Goal: Find specific page/section: Find specific page/section

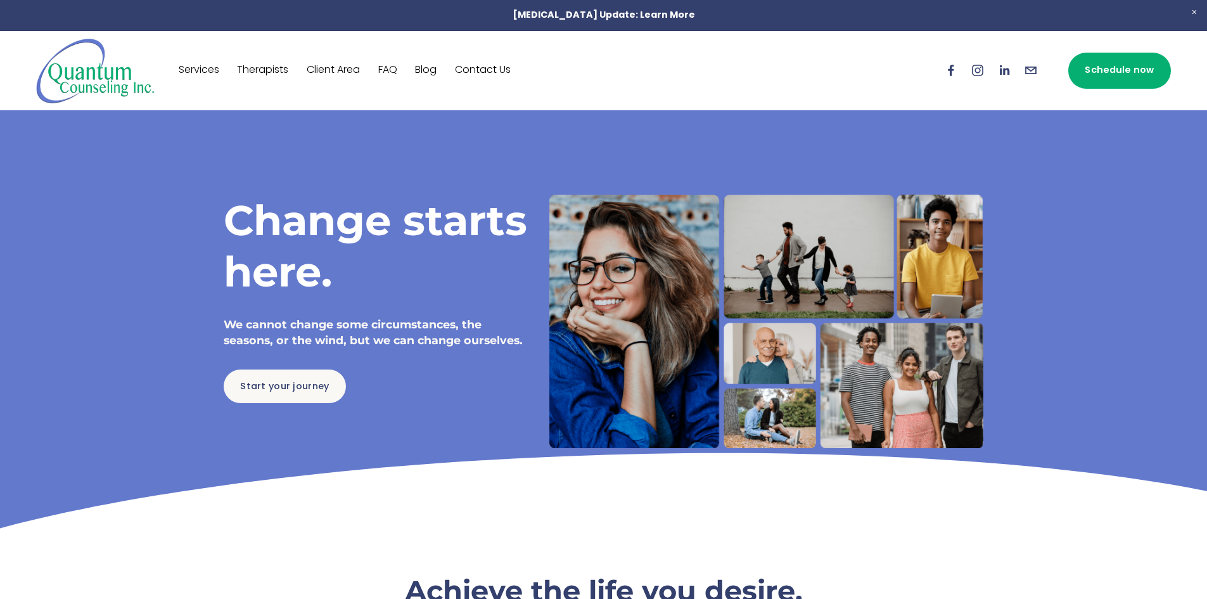
click at [272, 72] on link "Therapists" at bounding box center [262, 70] width 51 height 20
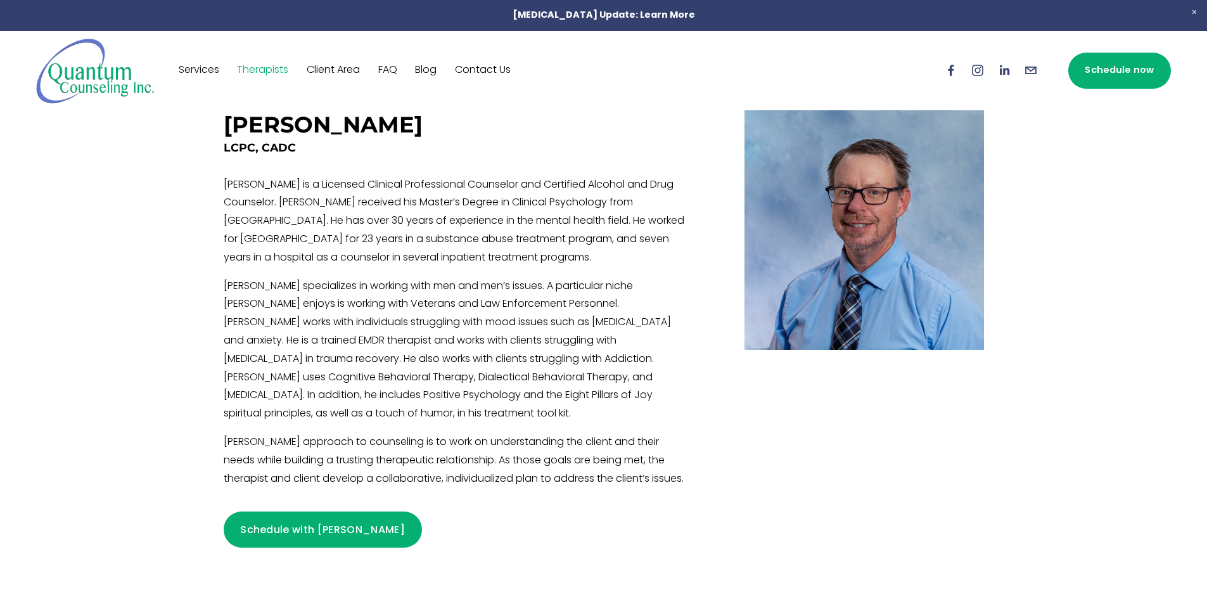
scroll to position [414, 0]
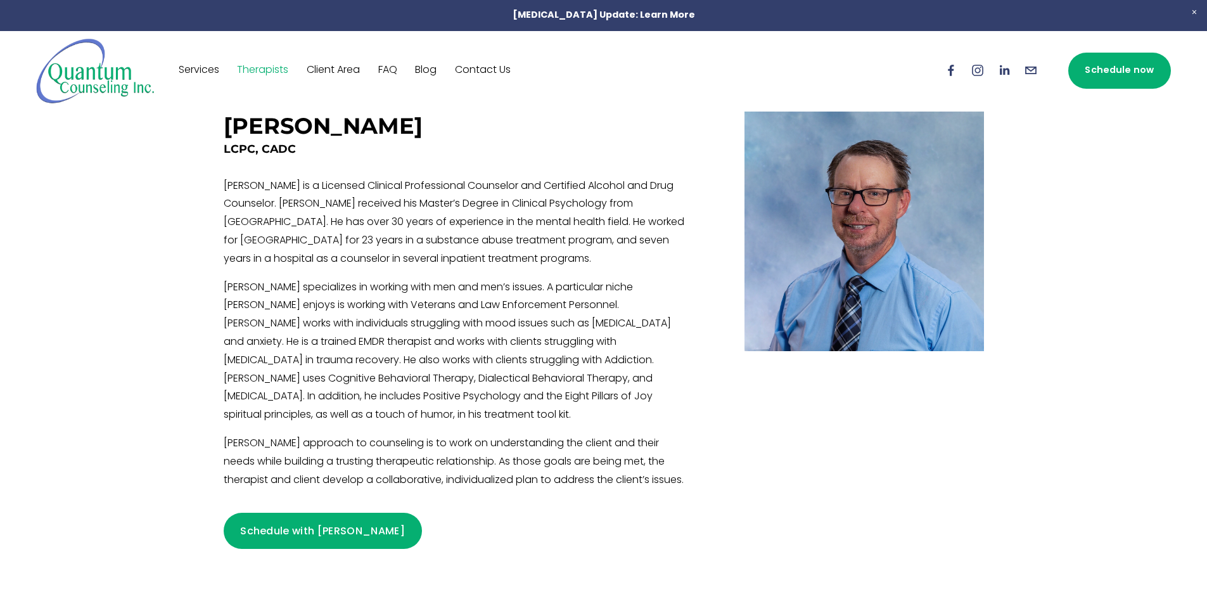
click at [795, 517] on div at bounding box center [863, 329] width 239 height 437
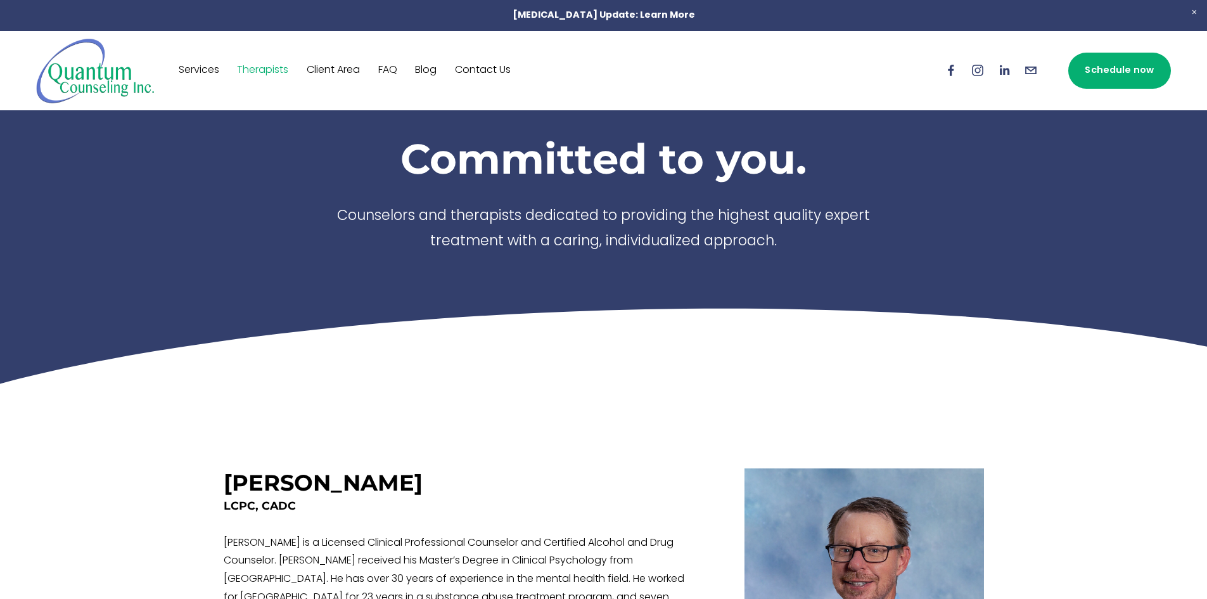
scroll to position [0, 0]
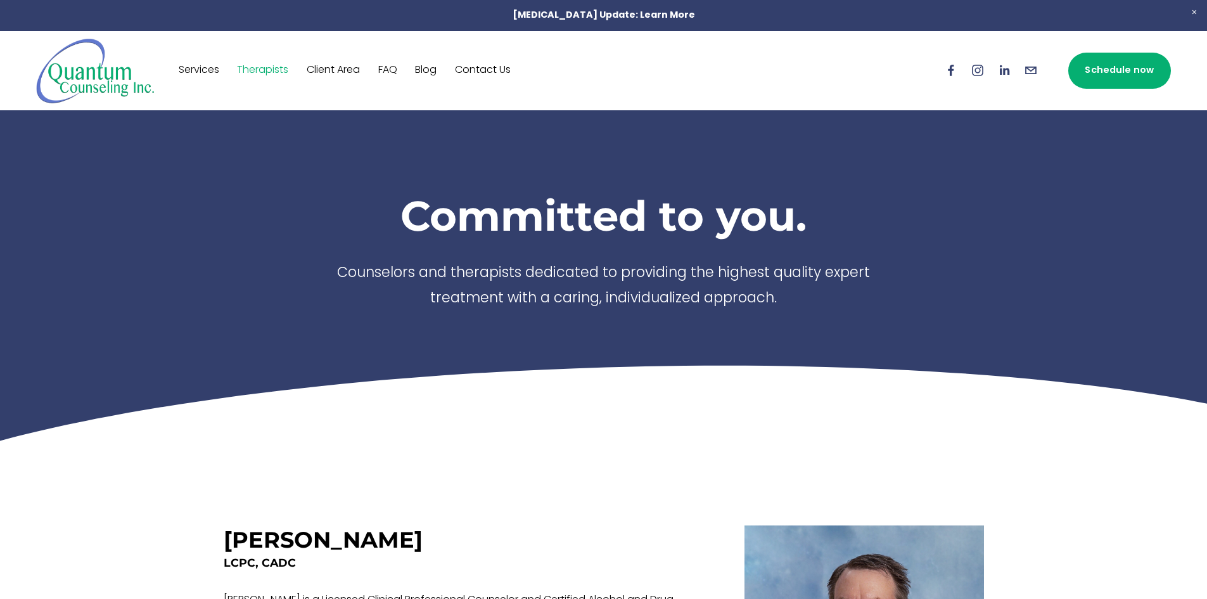
click at [509, 69] on link "Contact Us" at bounding box center [483, 70] width 56 height 20
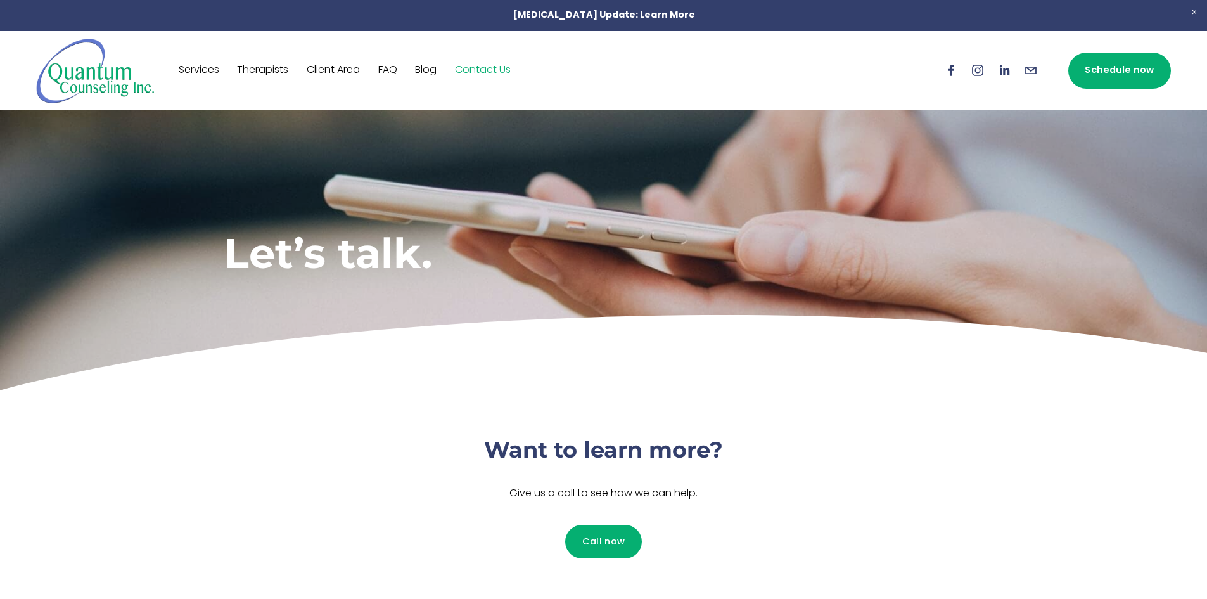
click at [119, 71] on img at bounding box center [95, 70] width 118 height 67
